Goal: Task Accomplishment & Management: Understand process/instructions

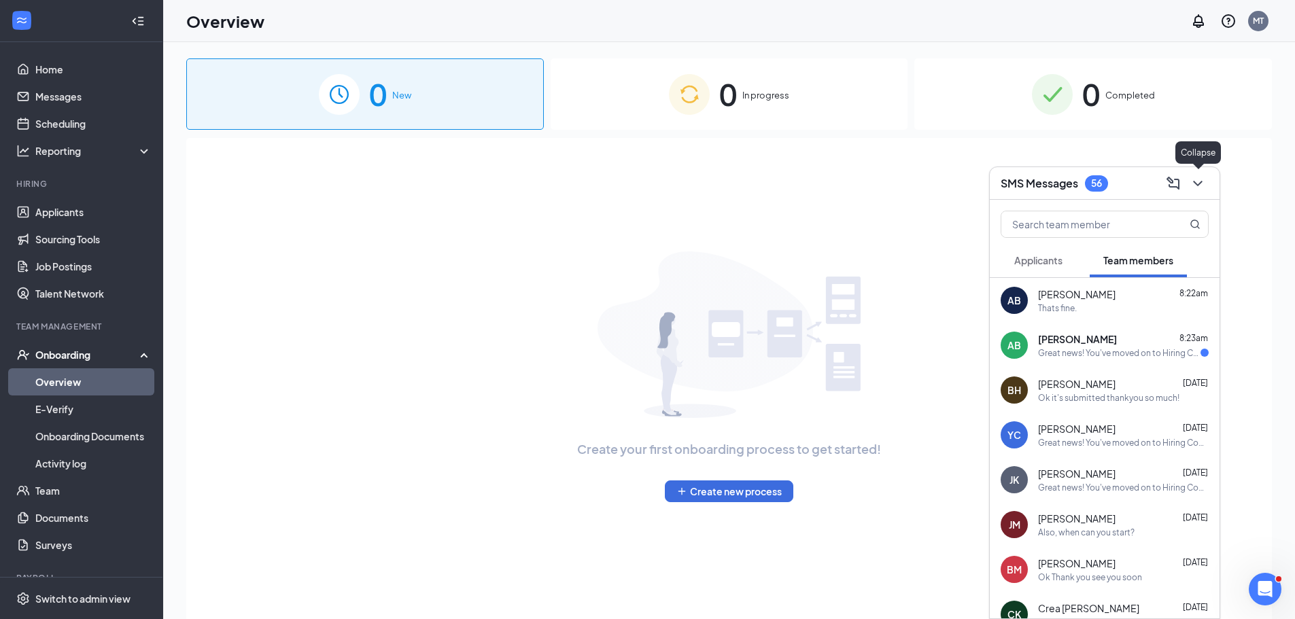
click at [1201, 185] on icon "ChevronDown" at bounding box center [1198, 183] width 16 height 16
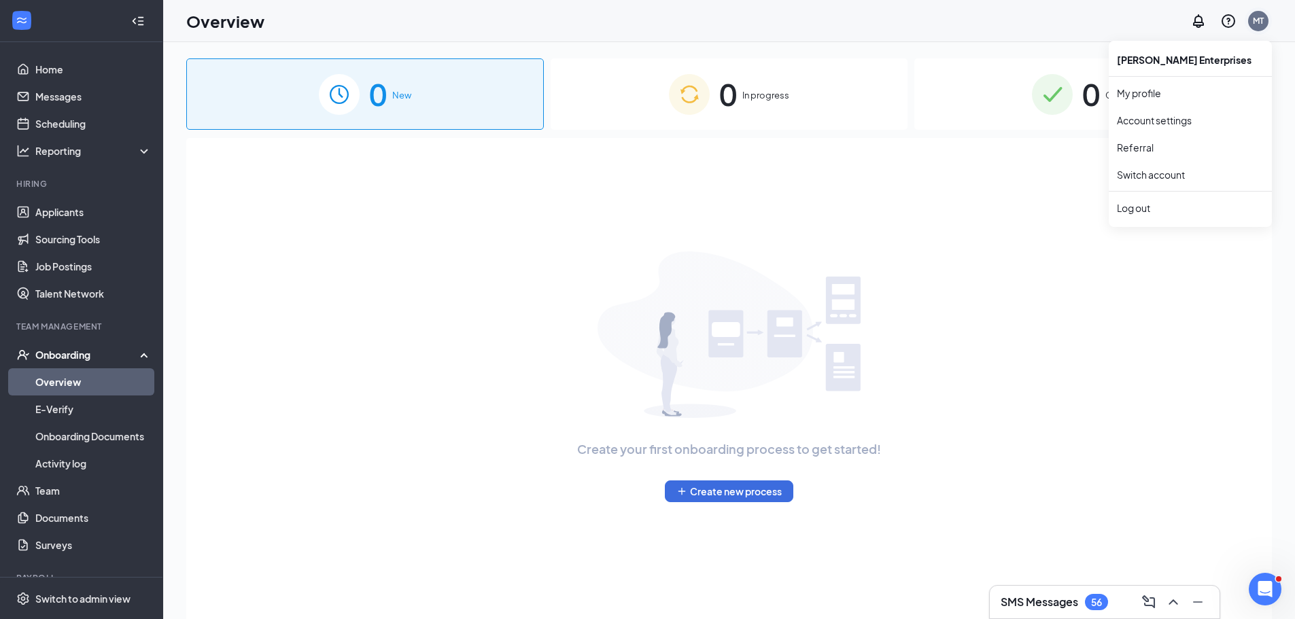
click at [1260, 16] on div "MT" at bounding box center [1258, 21] width 11 height 12
click at [1167, 173] on link "Switch account" at bounding box center [1151, 175] width 68 height 12
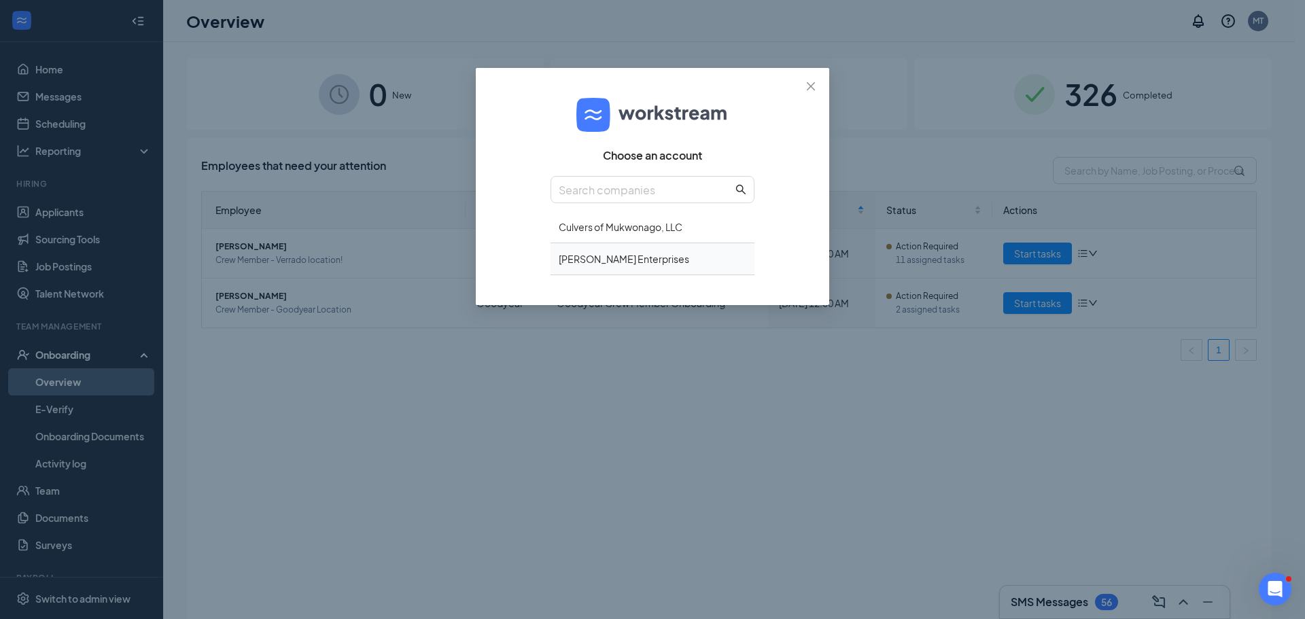
click at [642, 260] on div "Culver's - Landon Enterprises" at bounding box center [653, 259] width 204 height 32
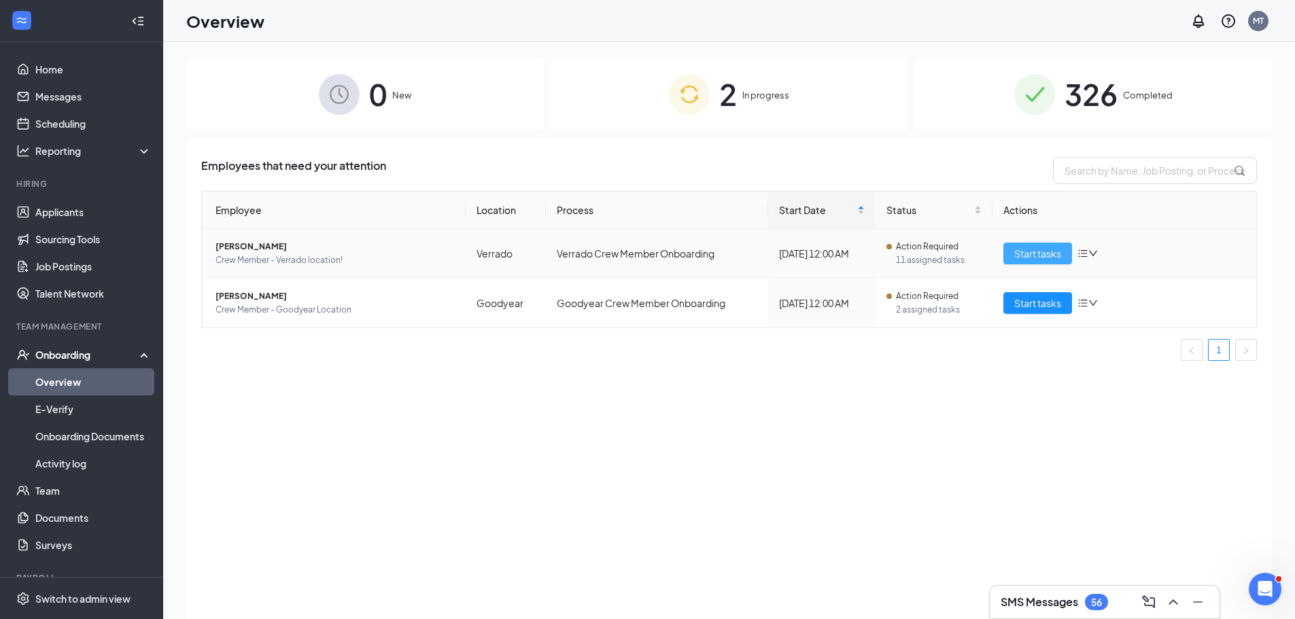
click at [1041, 252] on span "Start tasks" at bounding box center [1037, 253] width 47 height 15
